Goal: Task Accomplishment & Management: Manage account settings

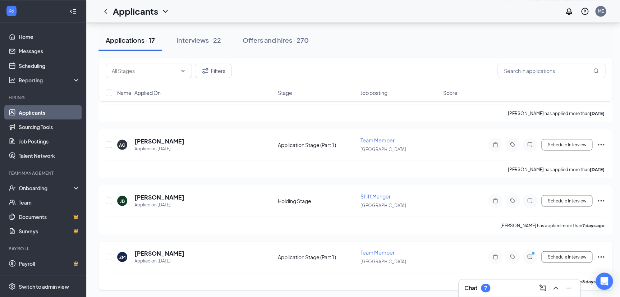
scroll to position [626, 0]
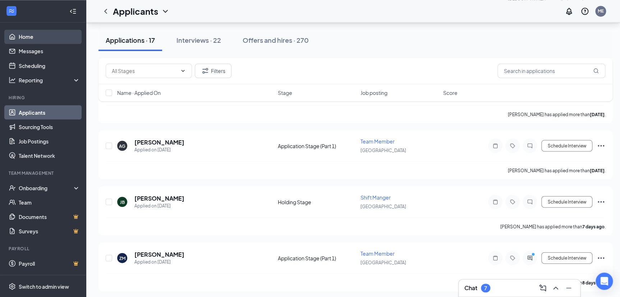
click at [36, 38] on link "Home" at bounding box center [49, 36] width 61 height 14
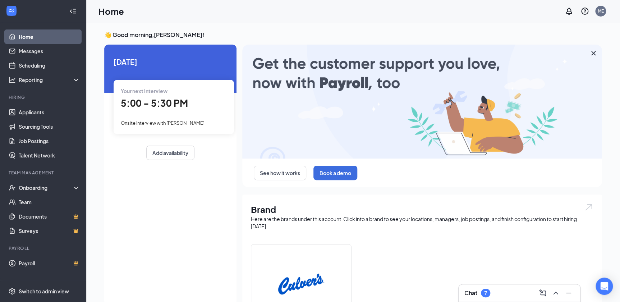
click at [179, 123] on span "Onsite Interview with [PERSON_NAME]" at bounding box center [163, 123] width 84 height 6
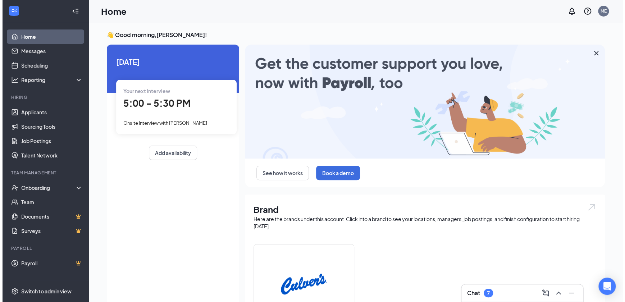
scroll to position [3, 0]
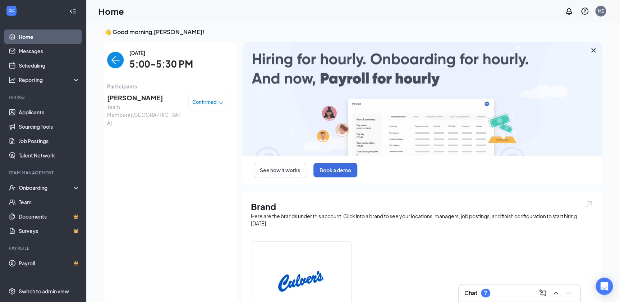
click at [135, 99] on span "[PERSON_NAME]" at bounding box center [144, 98] width 75 height 10
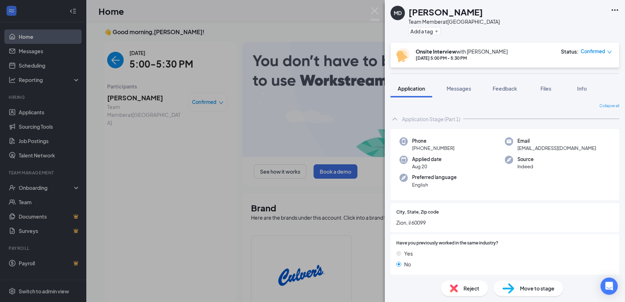
click at [619, 6] on div "MD [PERSON_NAME] Team Member at [GEOGRAPHIC_DATA] Add a tag" at bounding box center [505, 21] width 240 height 43
click at [611, 8] on icon "Ellipses" at bounding box center [614, 10] width 9 height 9
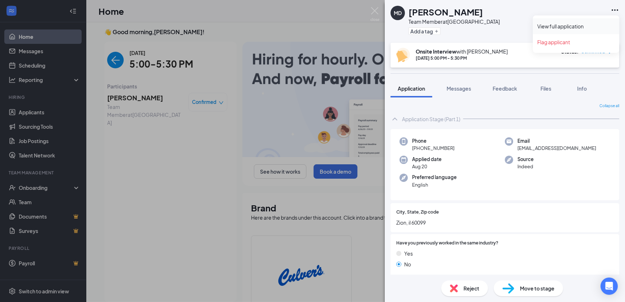
click at [562, 24] on link "View full application" at bounding box center [576, 26] width 78 height 7
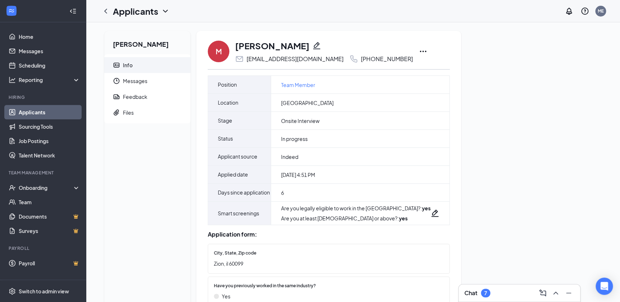
click at [419, 51] on icon "Ellipses" at bounding box center [423, 51] width 9 height 9
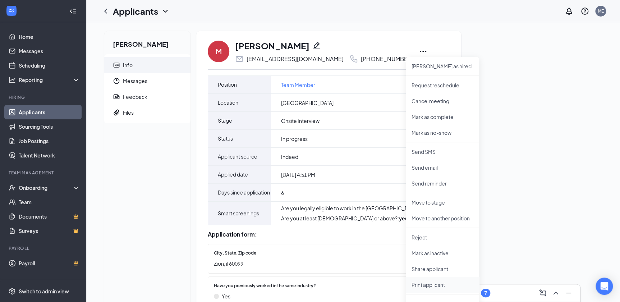
click at [421, 286] on p "Print applicant" at bounding box center [443, 284] width 62 height 7
